Goal: Task Accomplishment & Management: Use online tool/utility

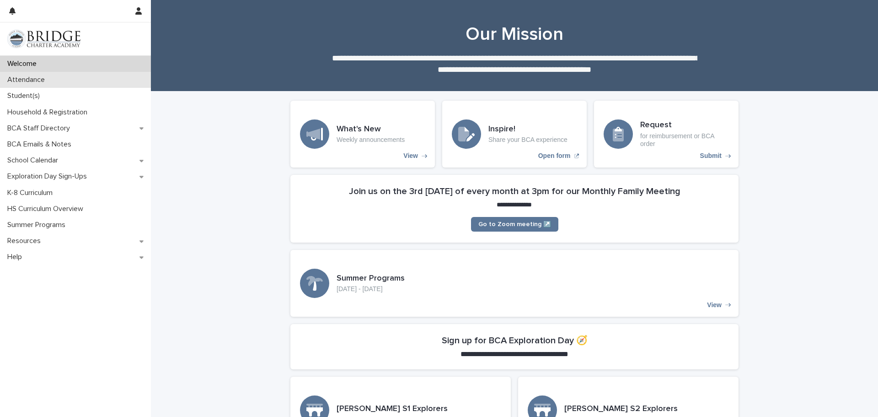
click at [53, 83] on div "Attendance" at bounding box center [75, 80] width 151 height 16
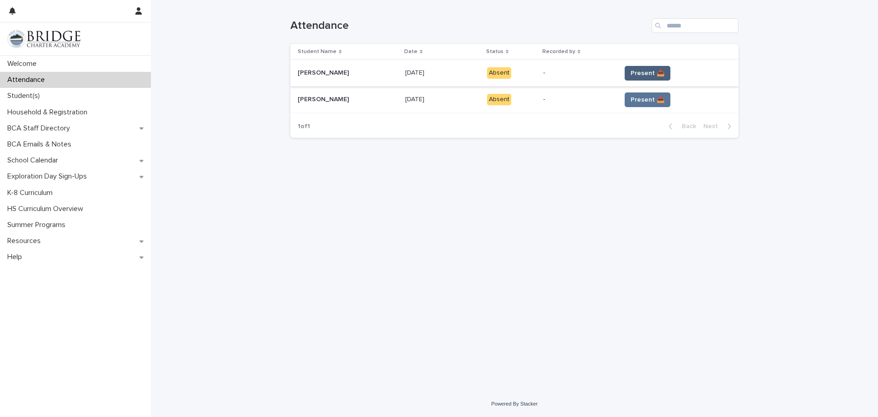
click at [655, 73] on span "Present 📥" at bounding box center [648, 73] width 34 height 9
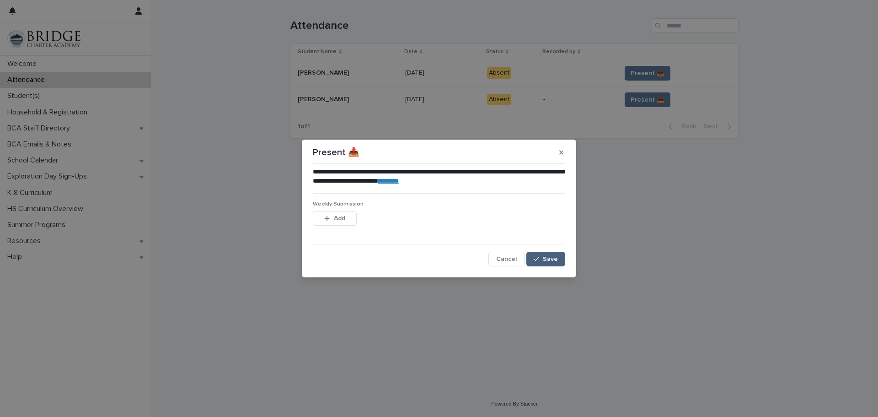
click at [549, 261] on span "Save" at bounding box center [550, 259] width 15 height 6
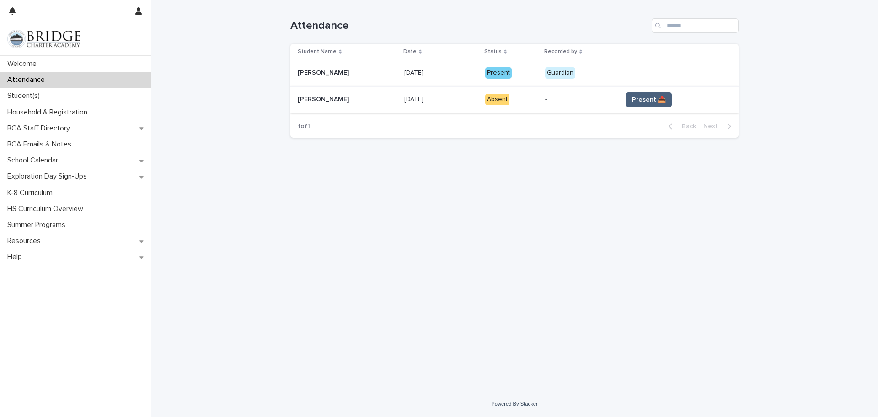
click at [649, 98] on span "Present 📥" at bounding box center [649, 99] width 34 height 9
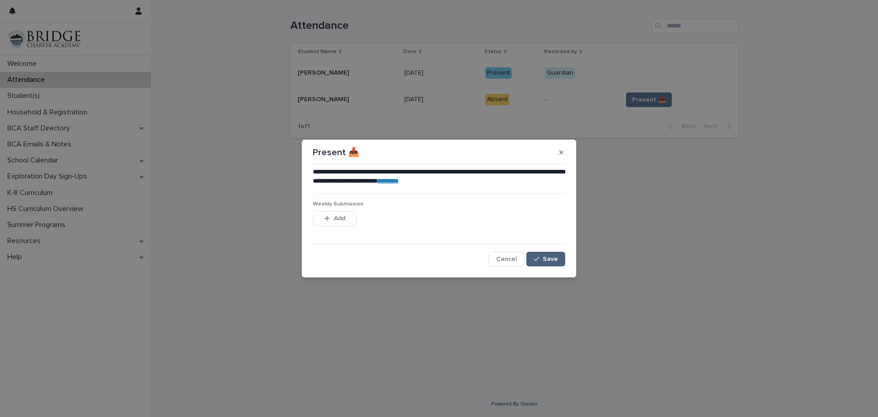
click at [536, 257] on icon "button" at bounding box center [536, 259] width 5 height 6
